Goal: Navigation & Orientation: Find specific page/section

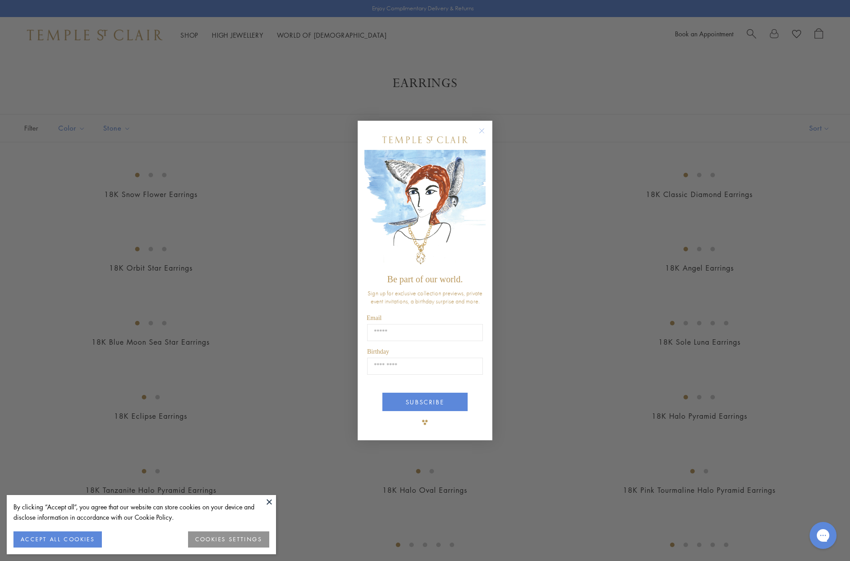
click at [221, 250] on div "Close dialog Be part of our world. Sign up for exclusive collection previews, p…" at bounding box center [425, 280] width 850 height 561
click at [57, 538] on button "ACCEPT ALL COOKIES" at bounding box center [57, 539] width 88 height 16
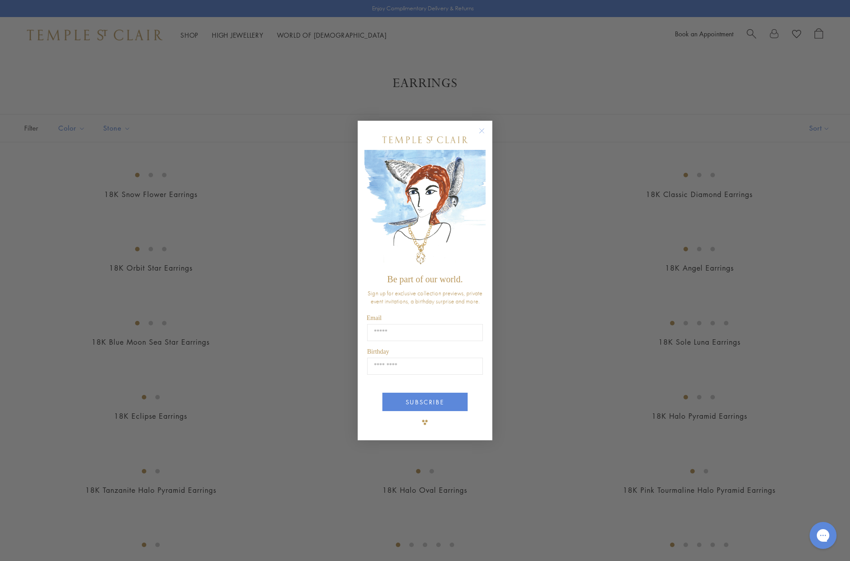
click at [482, 130] on circle "Close dialog" at bounding box center [482, 131] width 11 height 11
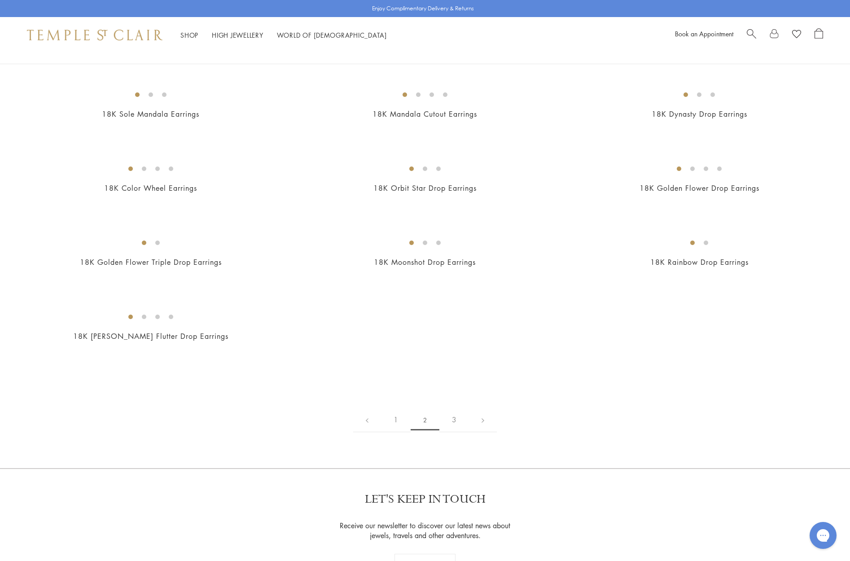
scroll to position [965, 0]
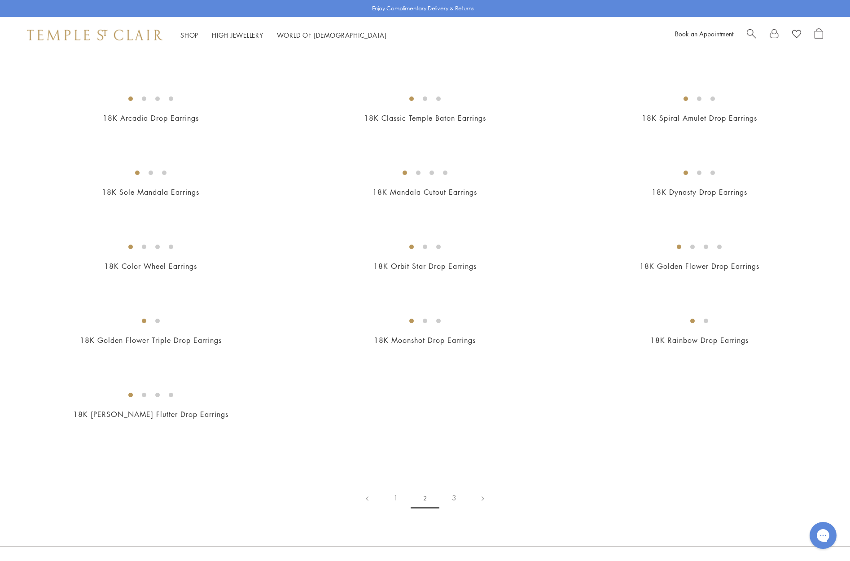
click at [749, 33] on span "Search" at bounding box center [751, 32] width 9 height 9
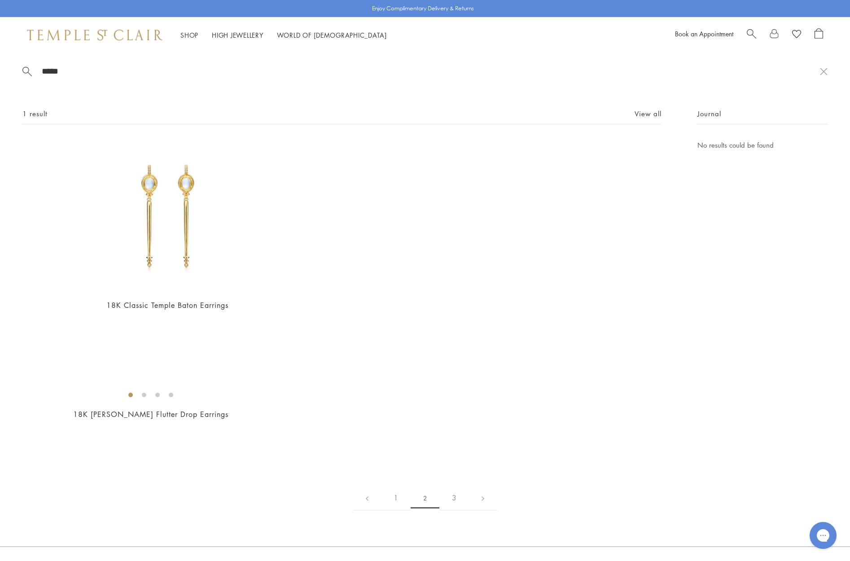
type input "*****"
click at [490, 273] on div "18K Classic Temple Baton Earrings $5,000" at bounding box center [342, 232] width 591 height 184
click at [603, 184] on div "18K Classic Temple Baton Earrings $5,000" at bounding box center [342, 232] width 591 height 184
click at [750, 32] on span "Search" at bounding box center [751, 32] width 9 height 9
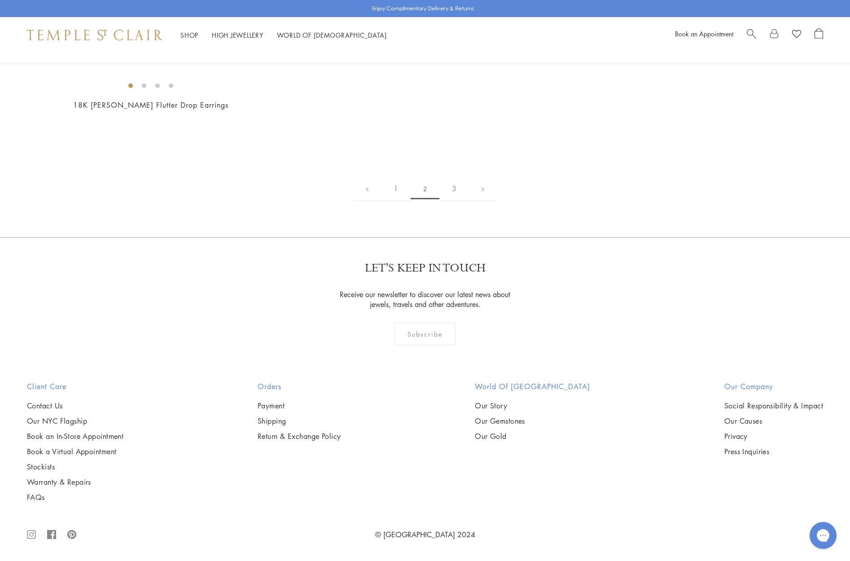
scroll to position [5295, 0]
click at [395, 201] on link "1" at bounding box center [396, 188] width 30 height 25
click at [440, 201] on link "3" at bounding box center [441, 188] width 30 height 25
